Goal: Communication & Community: Answer question/provide support

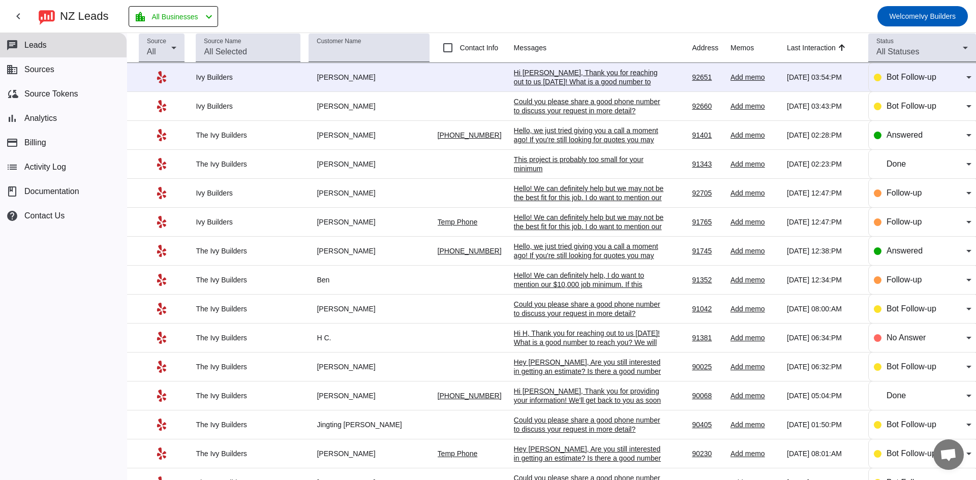
click at [544, 83] on div "Hi [PERSON_NAME], Thank you for reaching out to us [DATE]! What is a good numbe…" at bounding box center [590, 86] width 152 height 37
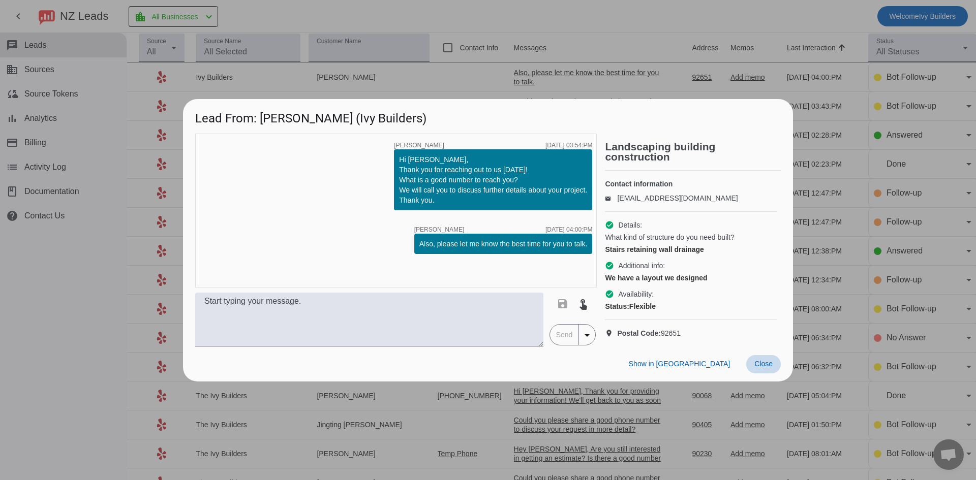
click at [764, 368] on span "Close" at bounding box center [763, 364] width 18 height 8
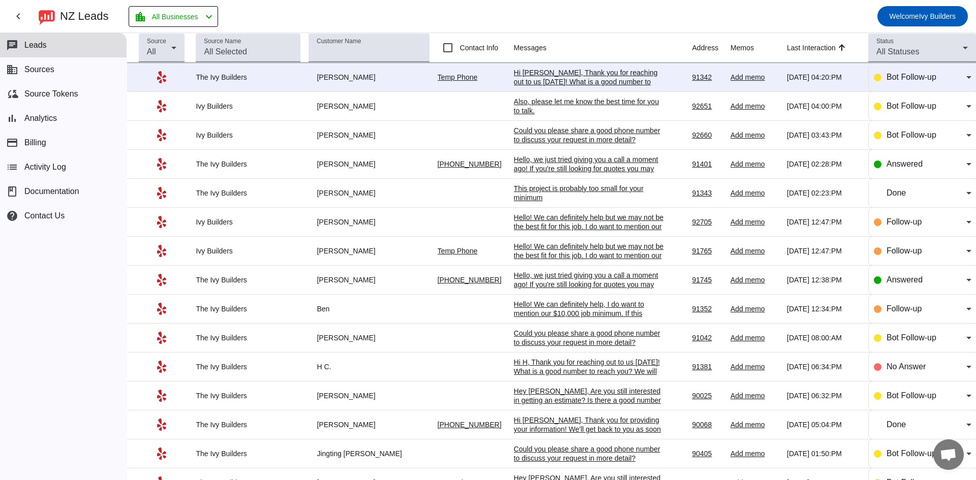
click at [549, 78] on div "Hi [PERSON_NAME], Thank you for reaching out to us [DATE]! What is a good numbe…" at bounding box center [590, 86] width 152 height 37
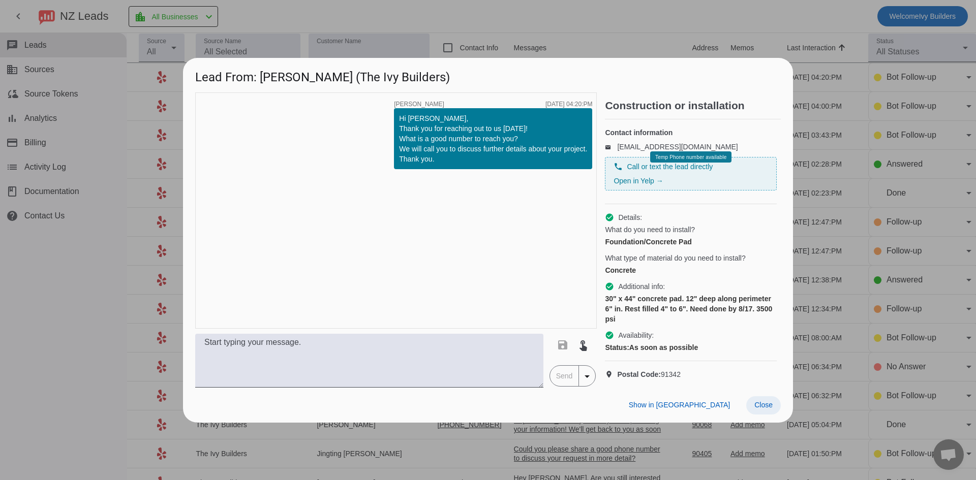
click at [766, 409] on span "Close" at bounding box center [763, 405] width 18 height 8
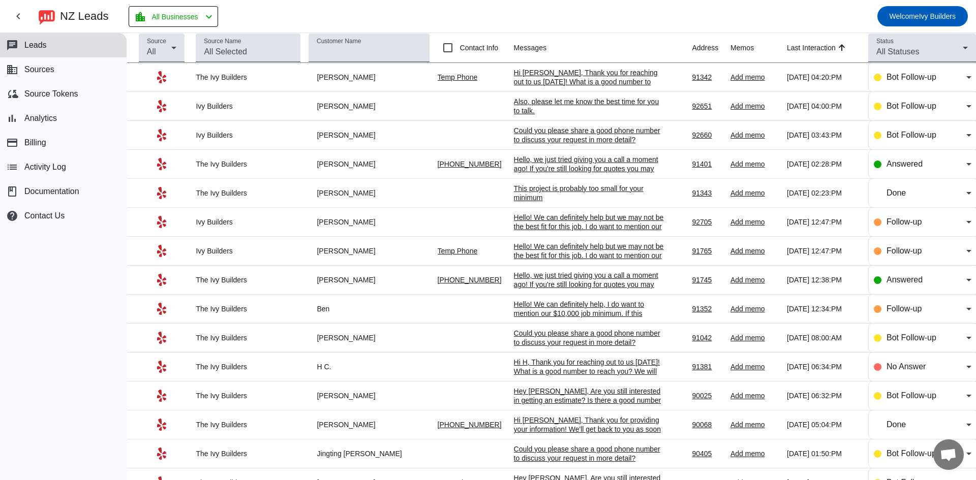
click at [527, 79] on div "Hi [PERSON_NAME], Thank you for reaching out to us [DATE]! What is a good numbe…" at bounding box center [590, 86] width 152 height 37
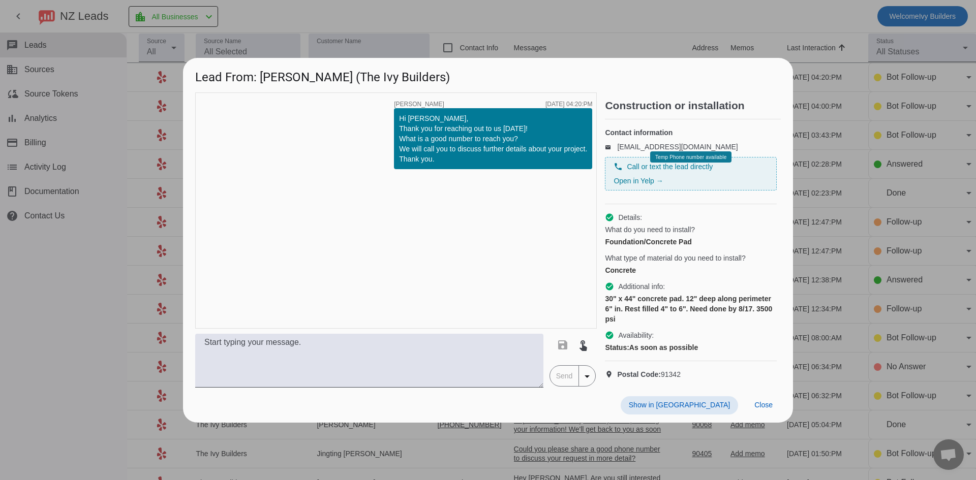
click at [674, 158] on span "Temp Phone number available" at bounding box center [690, 158] width 71 height 6
click at [674, 156] on span "Temp Phone number available" at bounding box center [690, 158] width 71 height 6
click at [651, 182] on link "Open in Yelp →" at bounding box center [638, 181] width 49 height 8
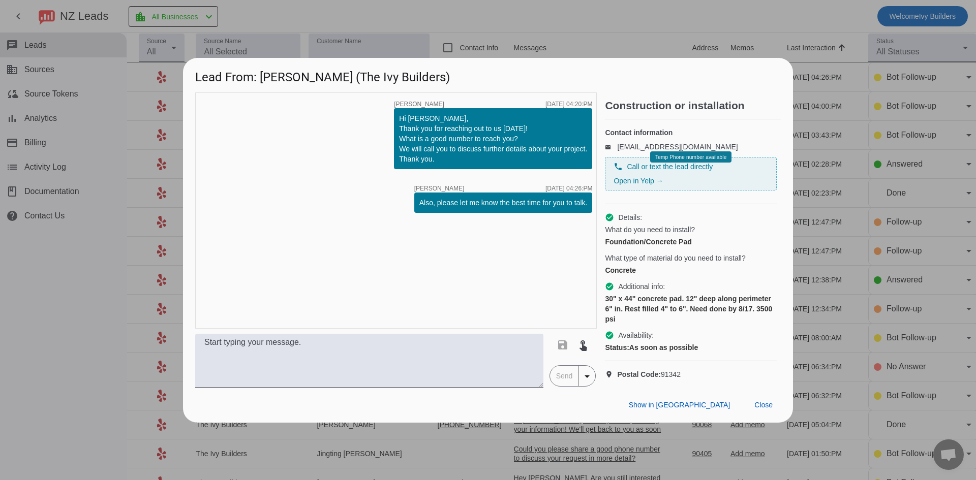
click at [702, 157] on span "Temp Phone number available" at bounding box center [690, 158] width 71 height 6
click at [662, 175] on div "phone Call or text the lead directly Open in Yelp →" at bounding box center [691, 174] width 155 height 24
click at [660, 173] on div "phone Call or text the lead directly Open in Yelp →" at bounding box center [691, 174] width 155 height 24
click at [671, 170] on span "Call or text the lead directly" at bounding box center [670, 167] width 86 height 10
click at [605, 165] on div "phone Call or text the lead directly Open in Yelp → Temp Phone number available" at bounding box center [691, 174] width 172 height 34
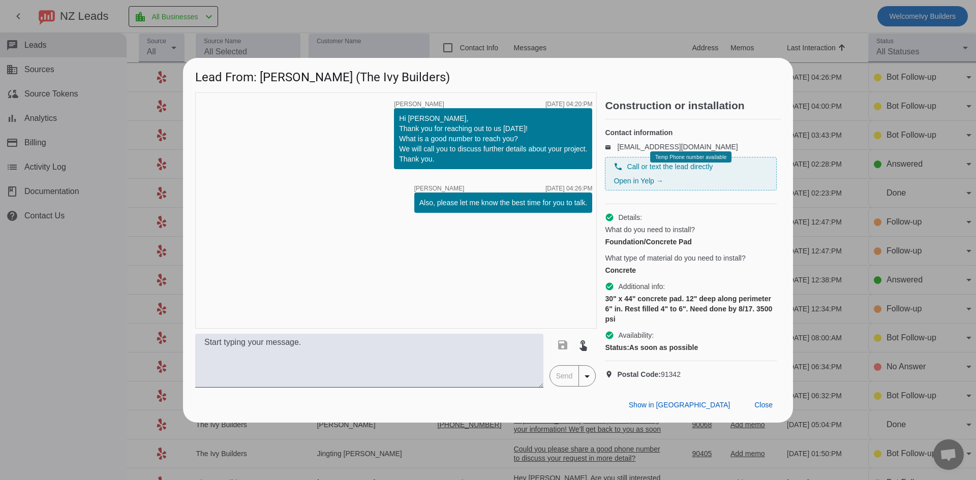
click at [614, 154] on div "email [EMAIL_ADDRESS][DOMAIN_NAME] phone Call or text the lead directly Open in…" at bounding box center [691, 169] width 172 height 54
click at [619, 146] on link "[EMAIL_ADDRESS][DOMAIN_NAME]" at bounding box center [677, 147] width 120 height 8
click at [661, 101] on h2 "Construction or installation" at bounding box center [693, 106] width 176 height 10
drag, startPoint x: 679, startPoint y: 310, endPoint x: 601, endPoint y: 93, distance: 230.3
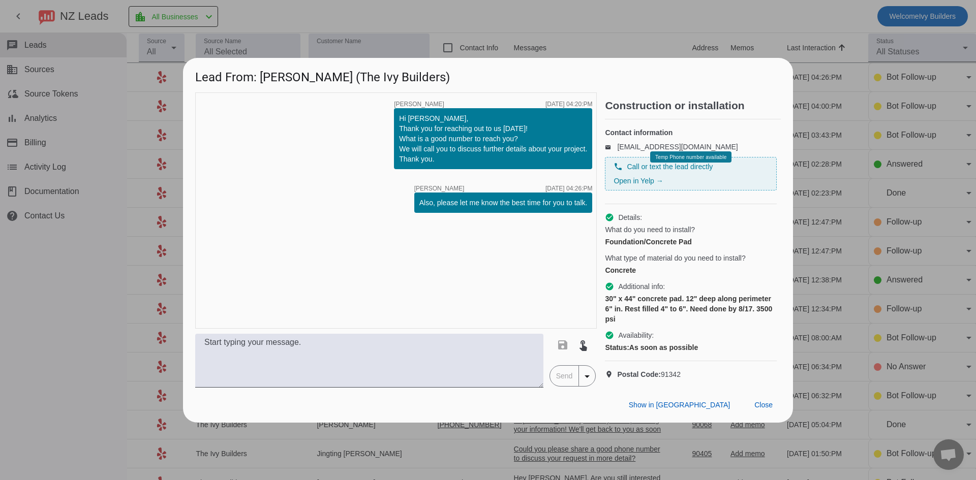
click at [601, 93] on div "timer close [PERSON_NAME] [DATE] 04:20:PM Hi [PERSON_NAME], Thank you for reach…" at bounding box center [488, 240] width 586 height 295
click at [773, 414] on span at bounding box center [763, 405] width 35 height 18
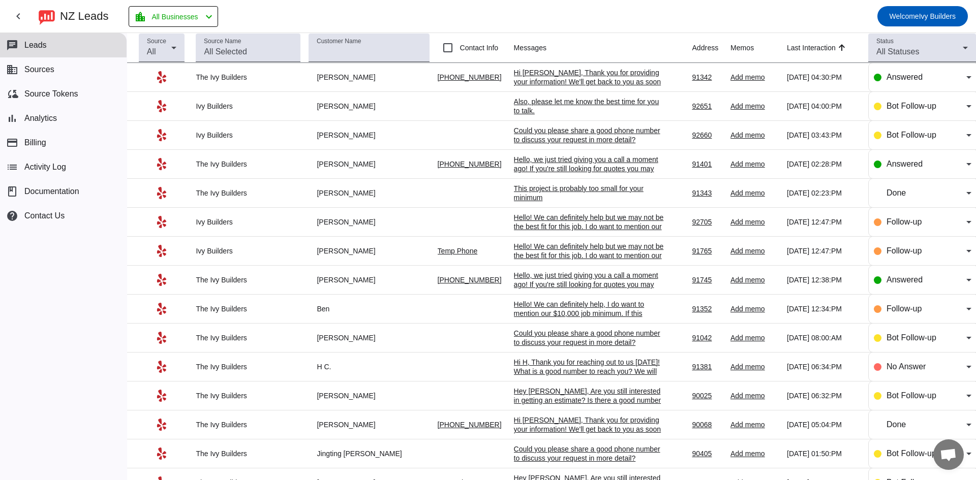
click at [549, 82] on div "Hi [PERSON_NAME], Thank you for providing your information! We'll get back to y…" at bounding box center [590, 81] width 152 height 27
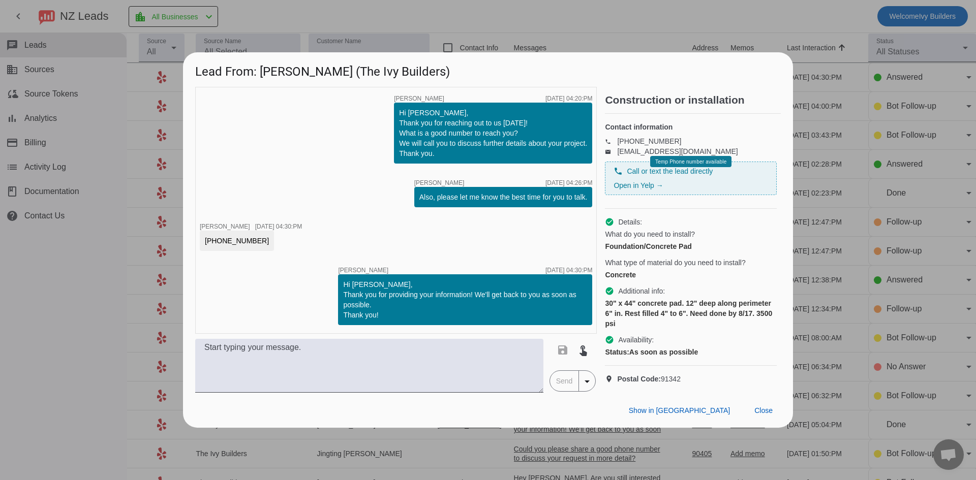
drag, startPoint x: 221, startPoint y: 251, endPoint x: 254, endPoint y: 273, distance: 39.8
click at [254, 273] on div "timer close [PERSON_NAME] [DATE] 04:20:PM Hi [PERSON_NAME], Thank you for reach…" at bounding box center [396, 210] width 402 height 247
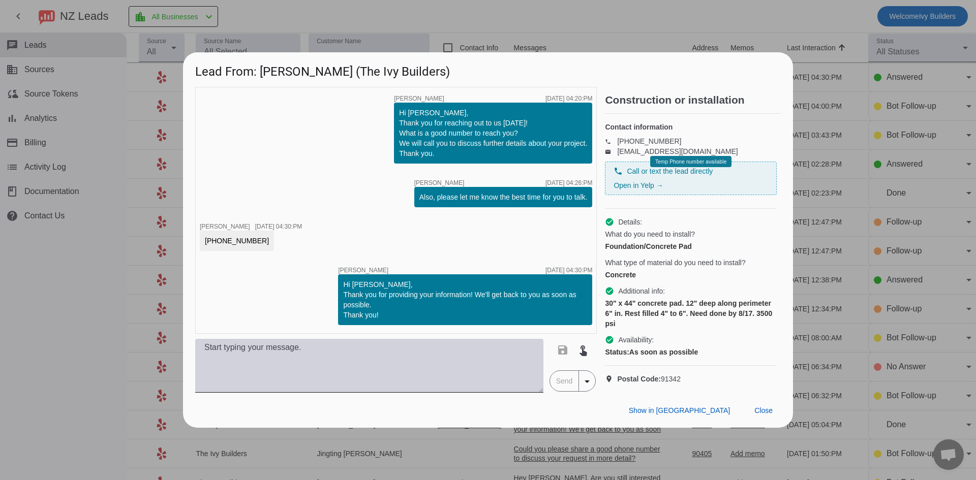
click at [348, 391] on textarea at bounding box center [369, 366] width 348 height 54
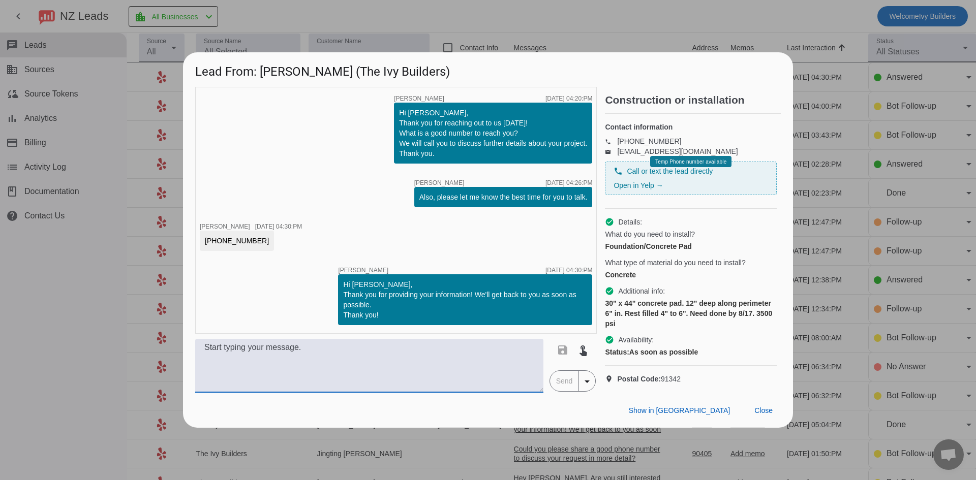
paste textarea "Hello, we just tried giving you a call a moment ago! If you're still looking fo…"
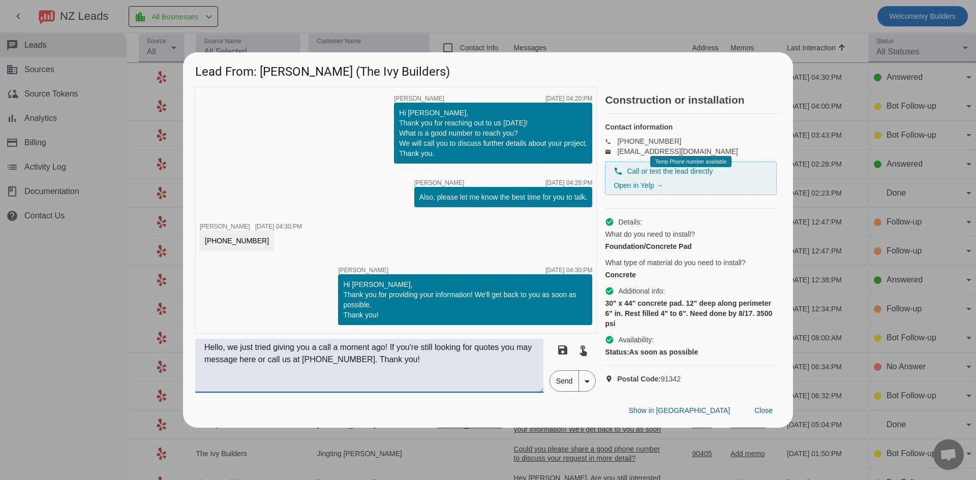
type textarea "Hello, we just tried giving you a call a moment ago! If you're still looking fo…"
click at [556, 391] on span "Send" at bounding box center [564, 381] width 29 height 20
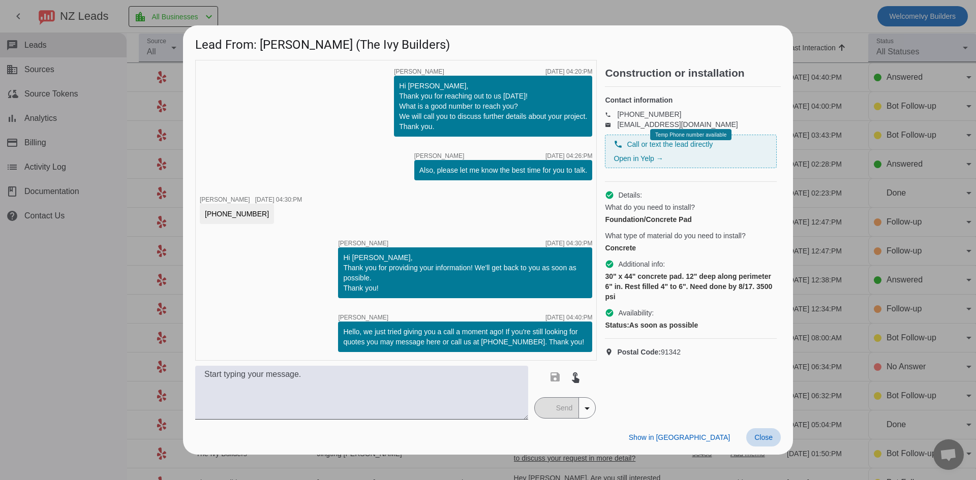
click at [769, 438] on span "Close" at bounding box center [763, 438] width 18 height 8
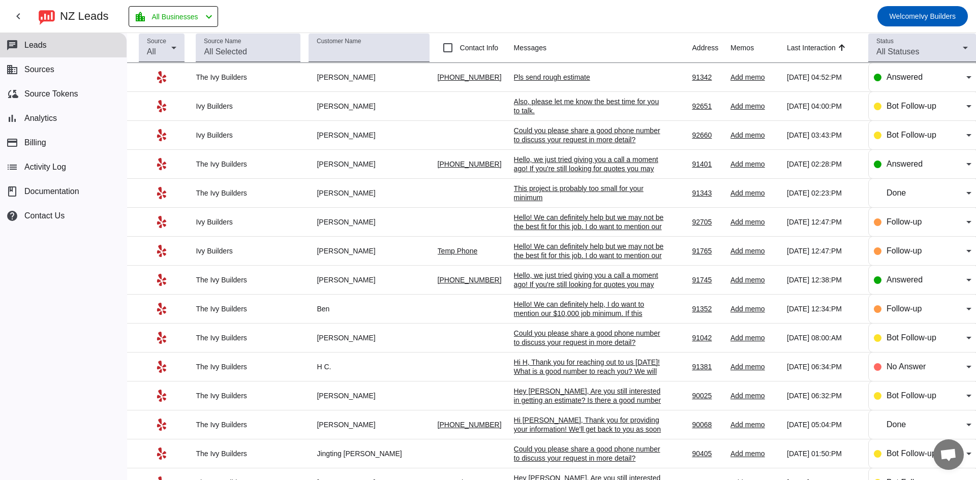
click at [537, 74] on div "Pls send rough estimate" at bounding box center [590, 77] width 152 height 9
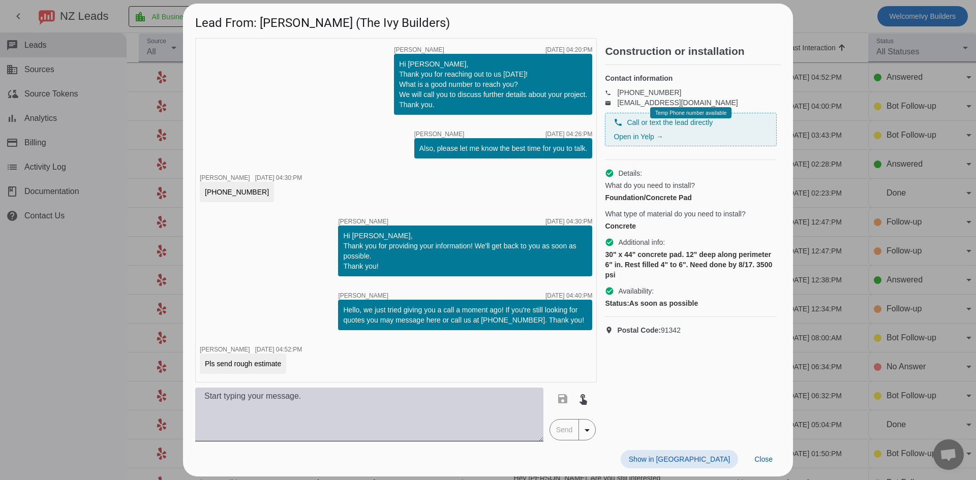
click at [303, 398] on textarea at bounding box center [369, 415] width 348 height 54
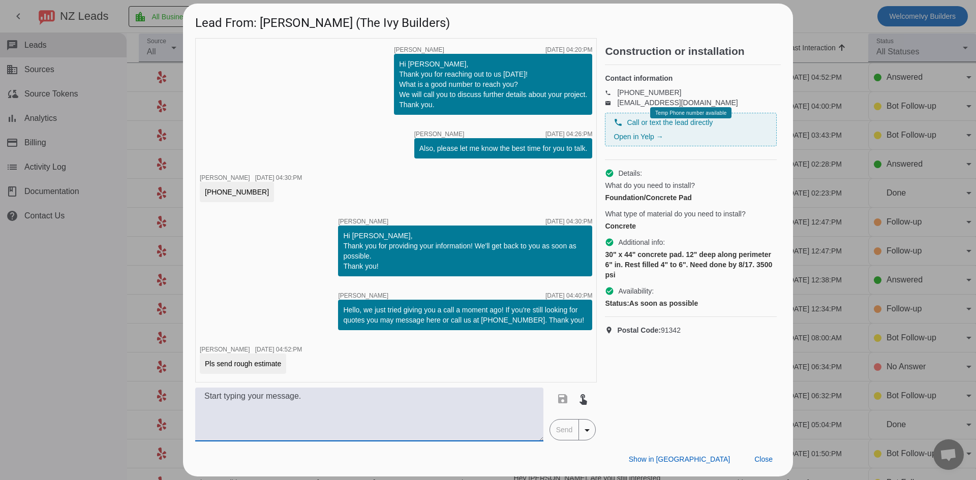
paste textarea "Hello! We can definitely help, I do want to mention our $10,000 job minimum. If…"
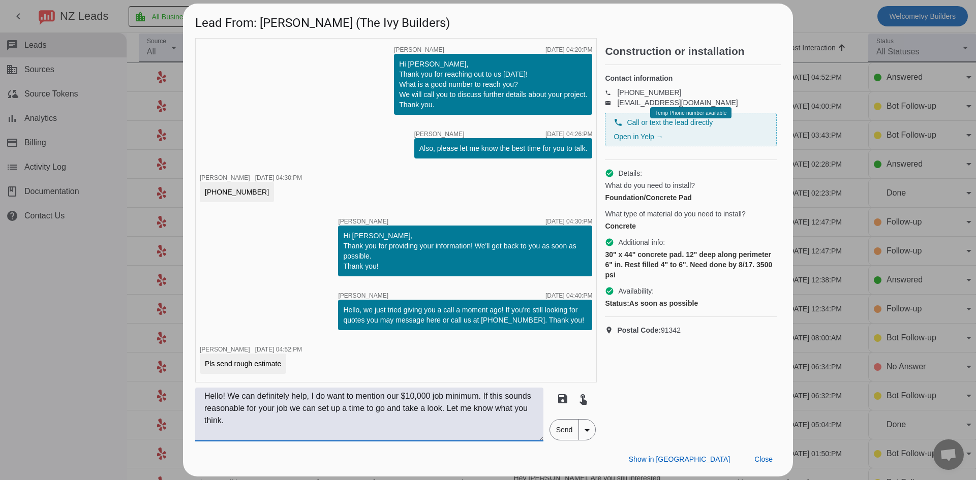
drag, startPoint x: 228, startPoint y: 395, endPoint x: 306, endPoint y: 399, distance: 77.9
click at [306, 399] on textarea "Hello! We can definitely help, I do want to mention our $10,000 job minimum. If…" at bounding box center [369, 415] width 348 height 54
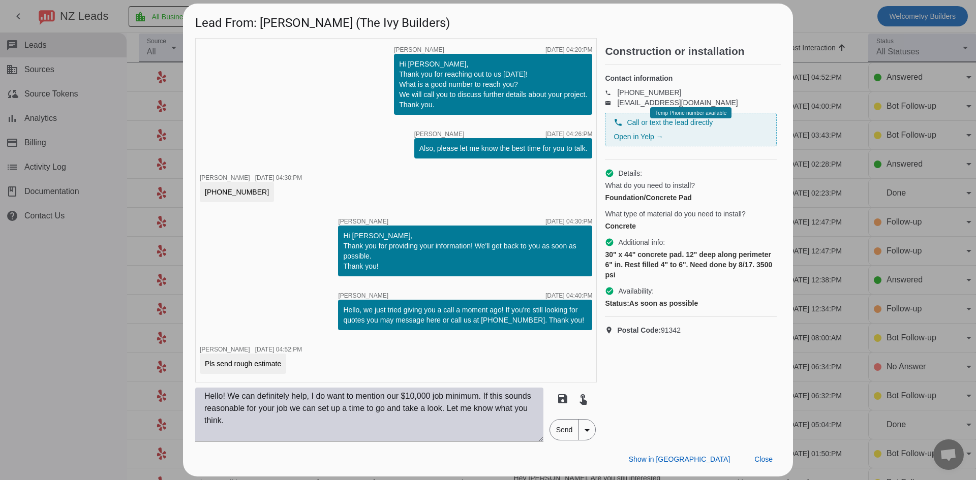
drag, startPoint x: 2, startPoint y: 403, endPoint x: 273, endPoint y: 400, distance: 271.5
click at [273, 400] on textarea "Hello! We can definitely help, I do want to mention our $10,000 job minimum. If…" at bounding box center [369, 415] width 348 height 54
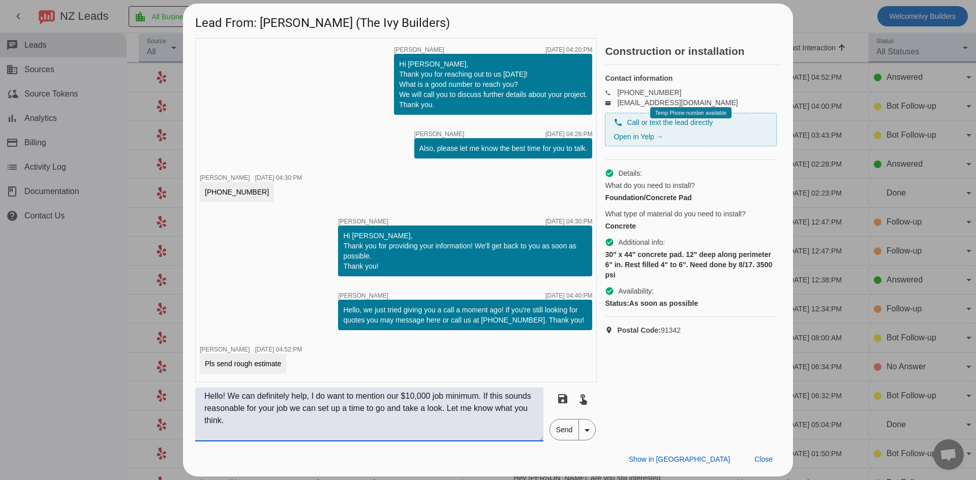
drag, startPoint x: 230, startPoint y: 396, endPoint x: 309, endPoint y: 402, distance: 79.0
click at [309, 402] on textarea "Hello! We can definitely help, I do want to mention our $10,000 job minimum. If…" at bounding box center [369, 415] width 348 height 54
type textarea "Hello! We would need to schedule a walkthrough in order to provide a quote. I d…"
click at [570, 437] on span "Send" at bounding box center [564, 430] width 29 height 20
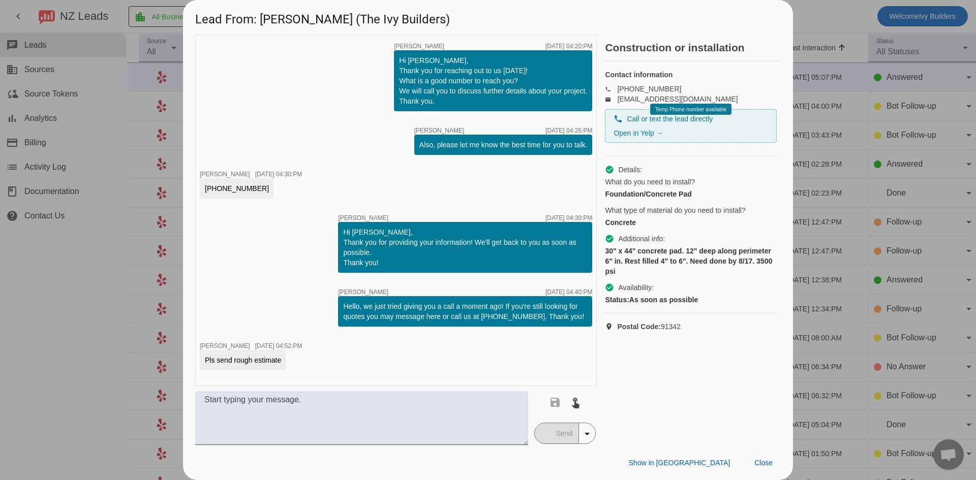
scroll to position [67, 0]
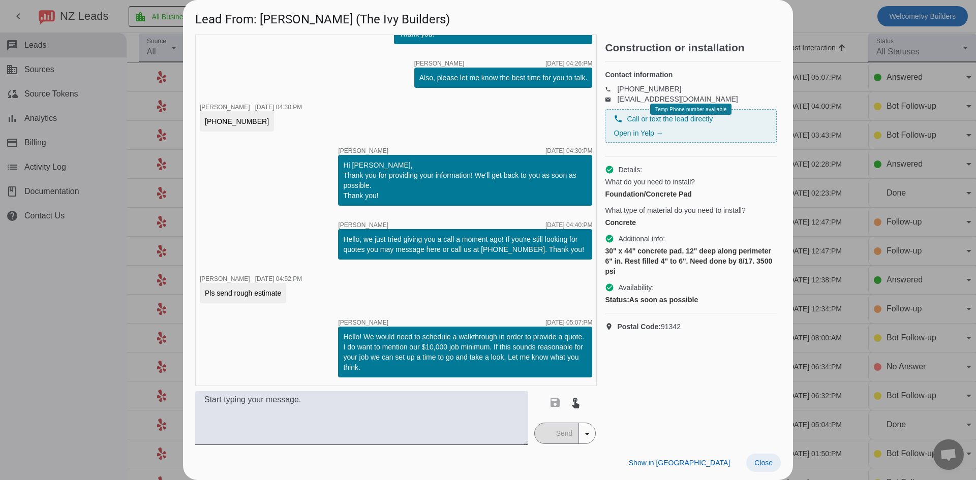
click at [774, 469] on span at bounding box center [763, 463] width 35 height 18
